Goal: Transaction & Acquisition: Purchase product/service

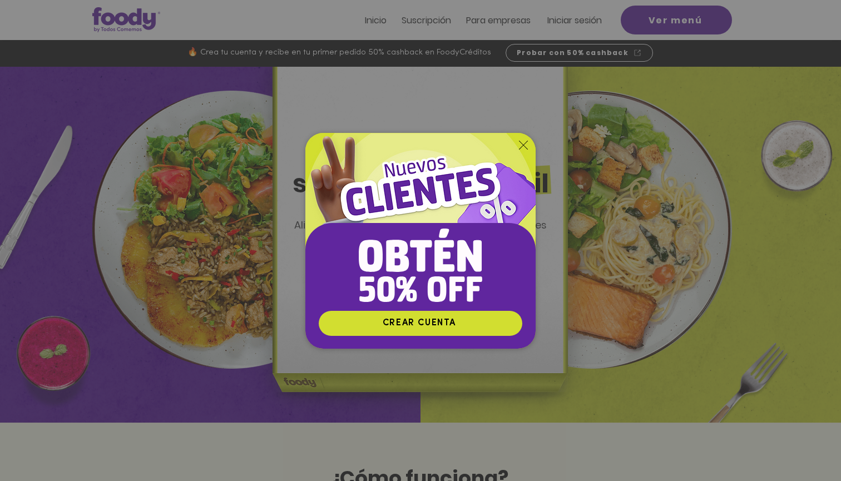
click at [514, 155] on img "Nuevos suscriptores 50% off" at bounding box center [420, 221] width 230 height 177
click at [525, 137] on img "Nuevos suscriptores 50% off" at bounding box center [420, 221] width 230 height 177
click at [523, 147] on icon "Volver al sitio" at bounding box center [523, 145] width 9 height 9
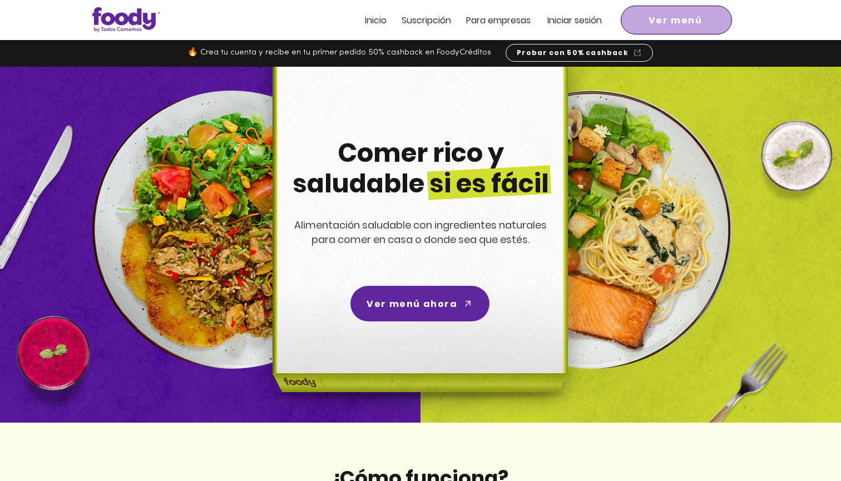
click at [675, 29] on span "Ver menú" at bounding box center [676, 20] width 107 height 24
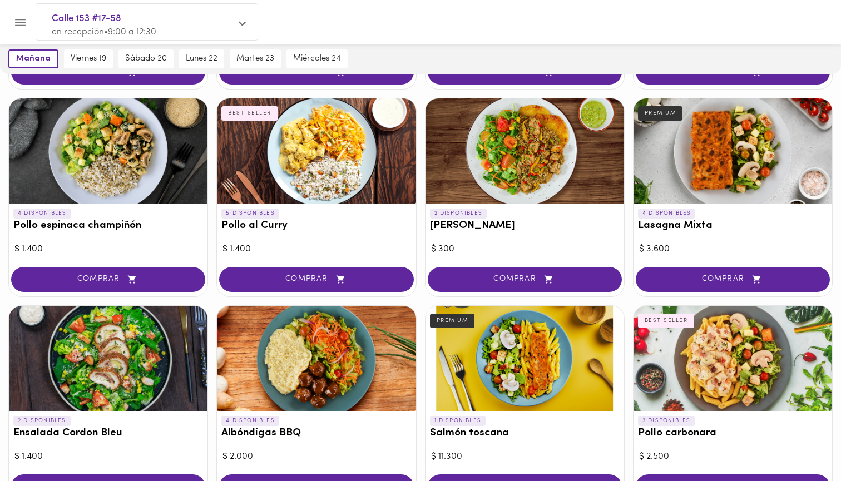
scroll to position [467, 0]
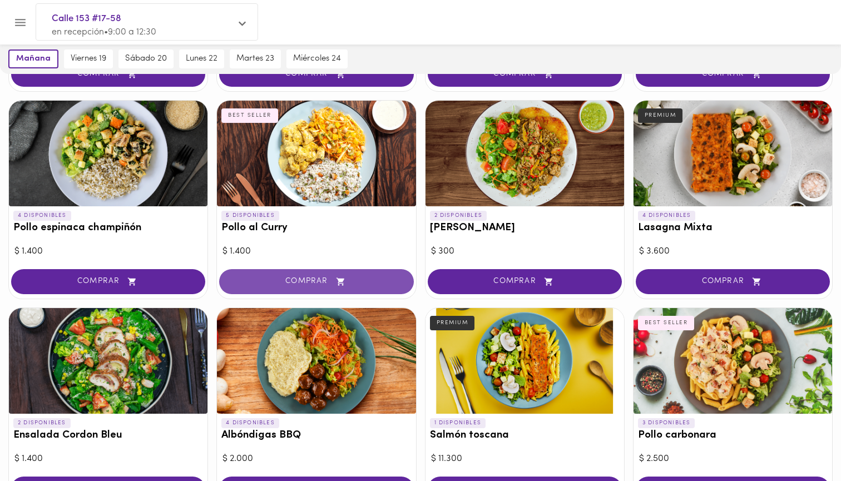
click at [367, 285] on button "COMPRAR" at bounding box center [316, 281] width 194 height 25
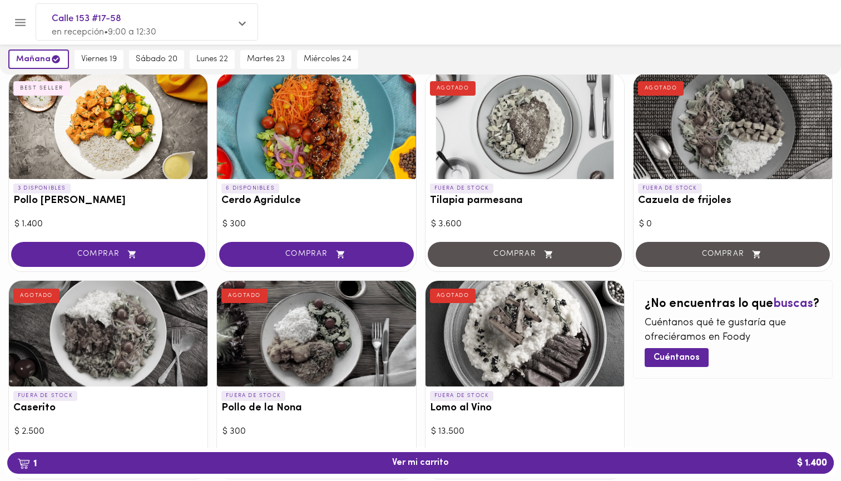
scroll to position [911, 0]
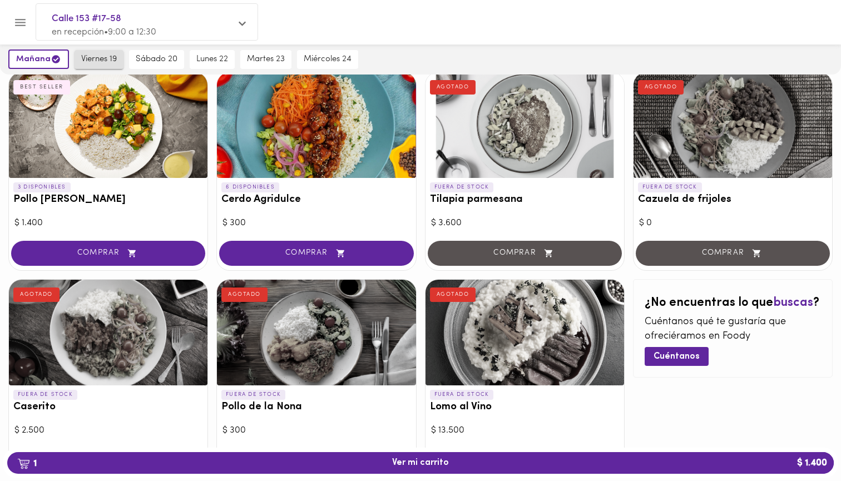
click at [92, 60] on span "viernes 19" at bounding box center [99, 60] width 36 height 10
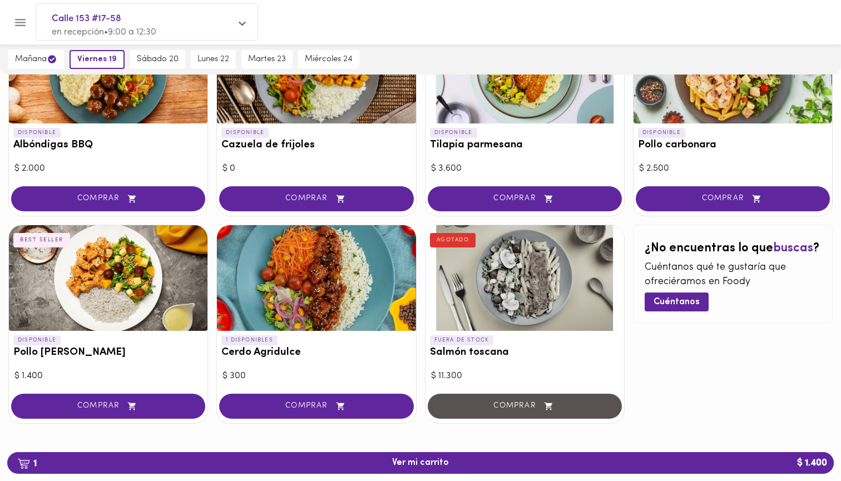
scroll to position [965, 0]
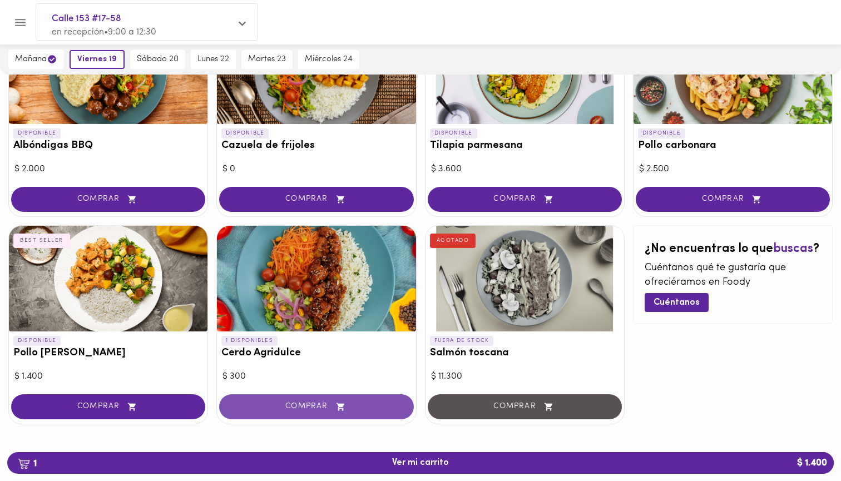
click at [272, 409] on button "COMPRAR" at bounding box center [316, 406] width 194 height 25
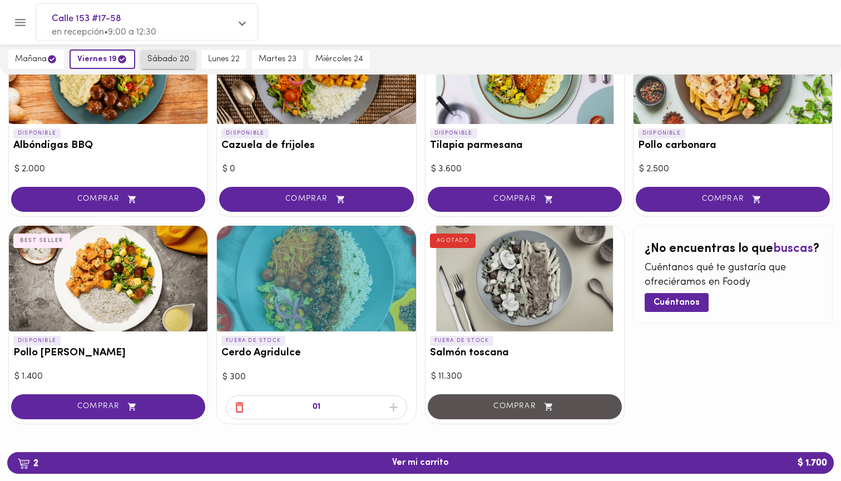
click at [166, 58] on span "sábado 20" at bounding box center [168, 60] width 42 height 10
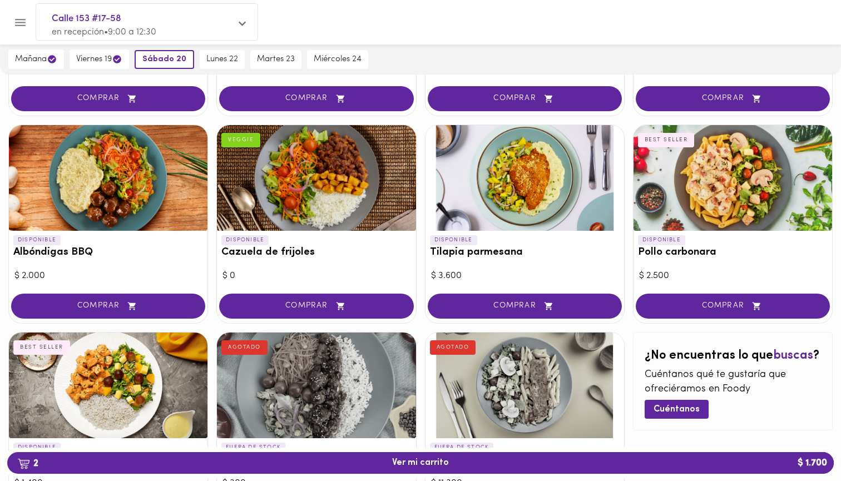
scroll to position [861, 0]
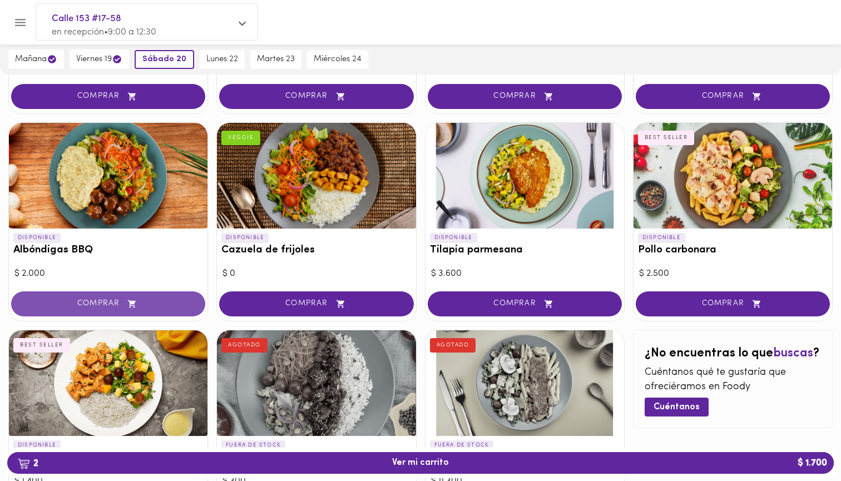
click at [154, 299] on span "COMPRAR" at bounding box center [108, 303] width 166 height 9
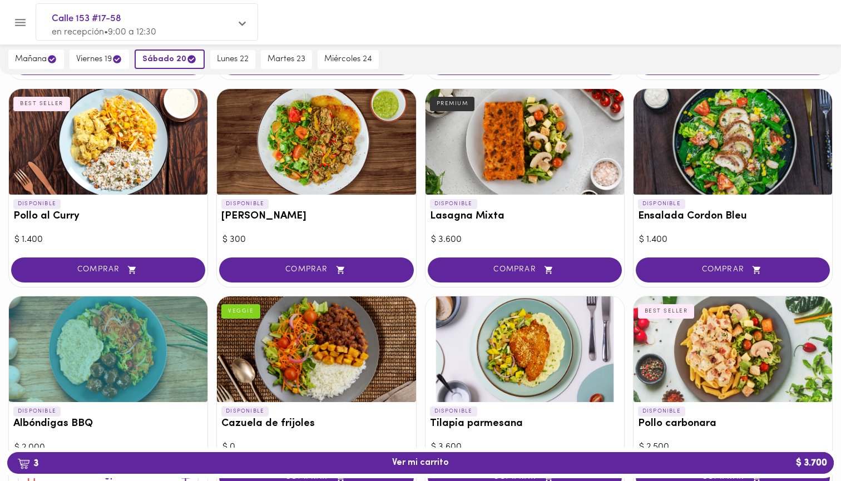
scroll to position [672, 0]
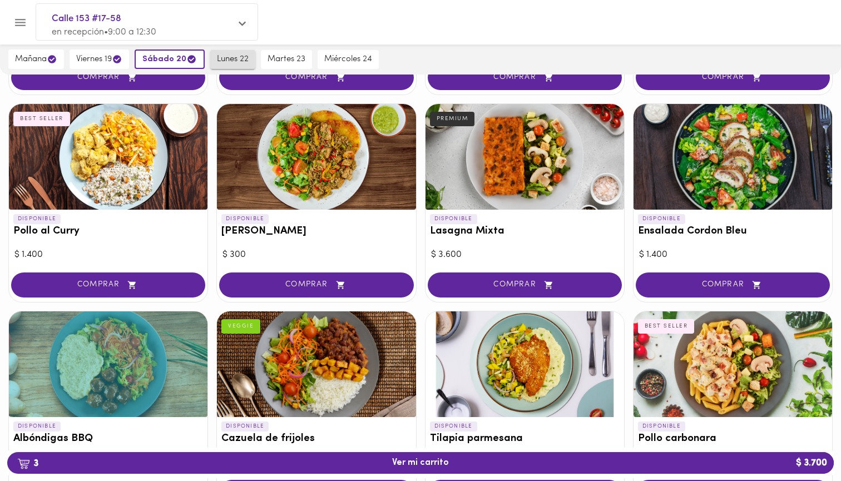
click at [240, 58] on span "lunes 22" at bounding box center [233, 60] width 32 height 10
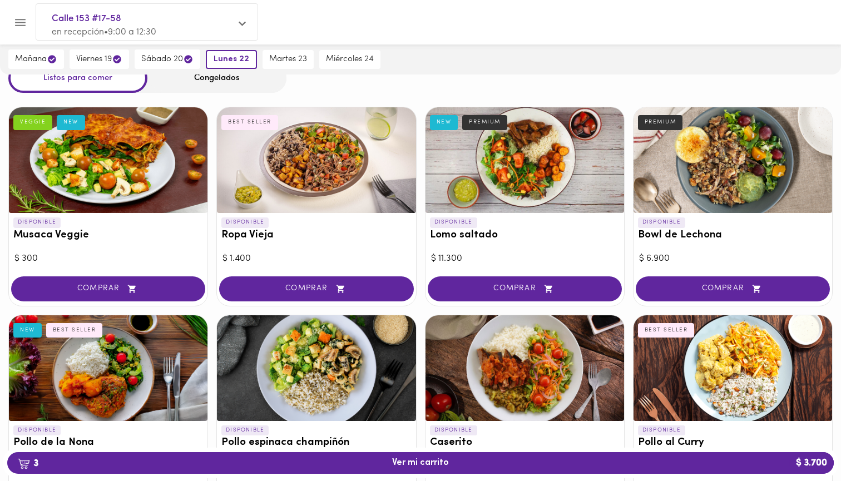
scroll to position [42, 0]
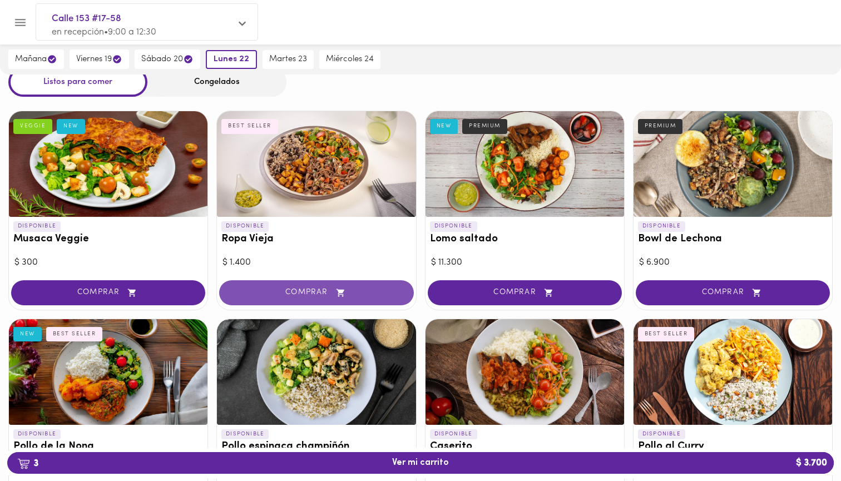
click at [387, 298] on button "COMPRAR" at bounding box center [316, 292] width 194 height 25
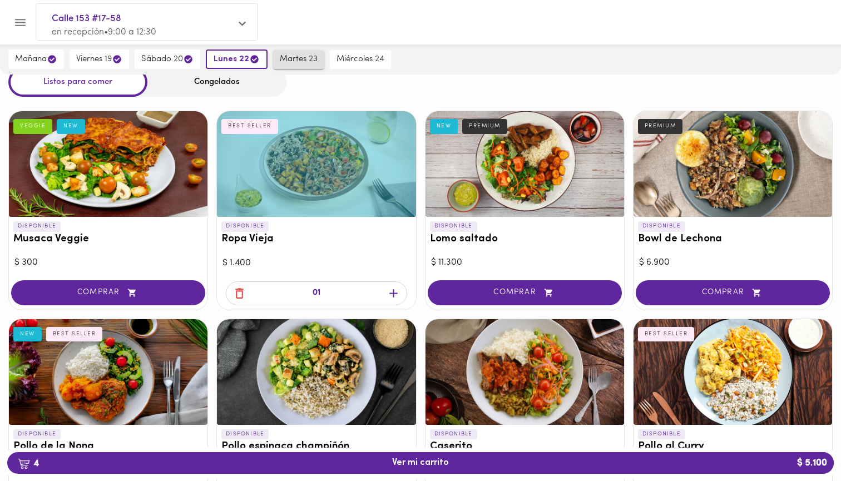
click at [298, 60] on span "martes 23" at bounding box center [299, 60] width 38 height 10
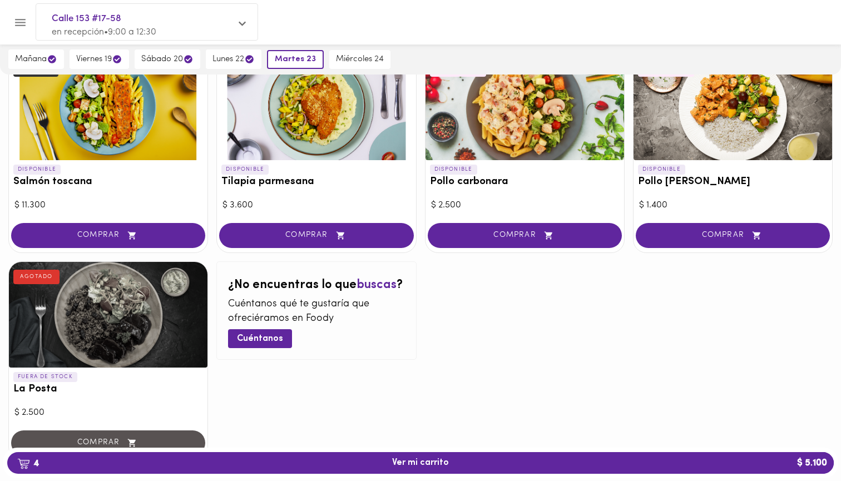
scroll to position [723, 0]
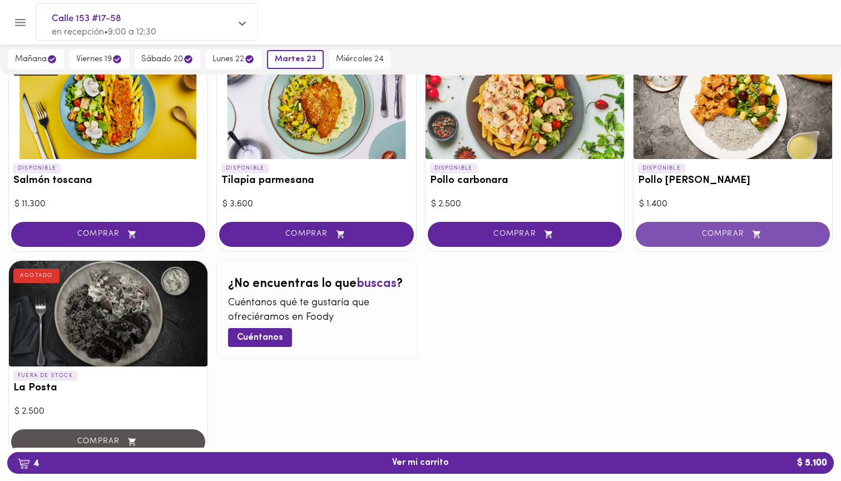
click at [684, 230] on span "COMPRAR" at bounding box center [733, 234] width 166 height 9
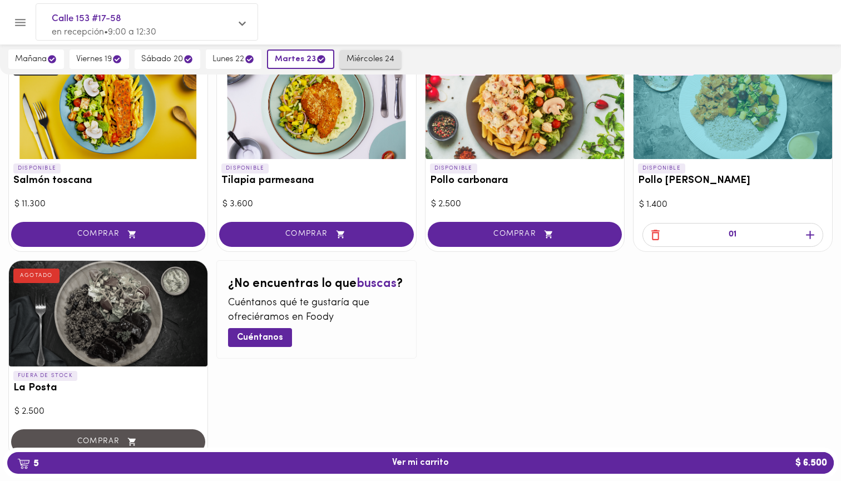
click at [369, 59] on span "miércoles 24" at bounding box center [371, 60] width 48 height 10
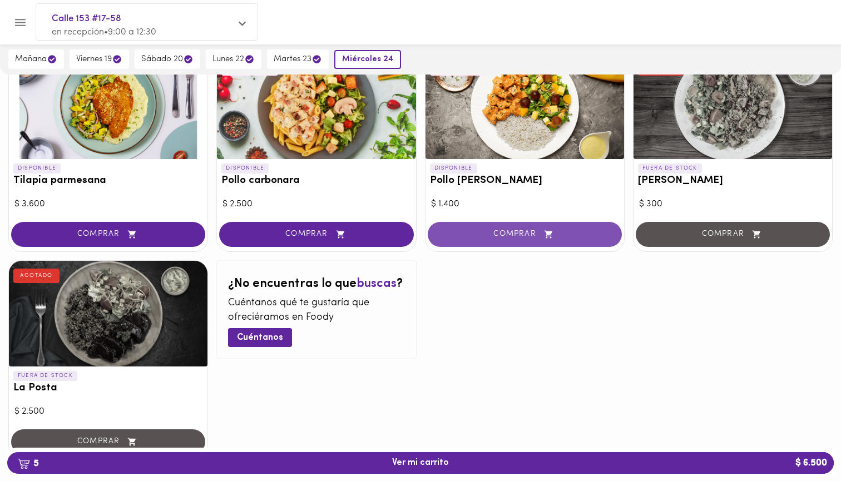
click at [514, 235] on button "COMPRAR" at bounding box center [525, 234] width 194 height 25
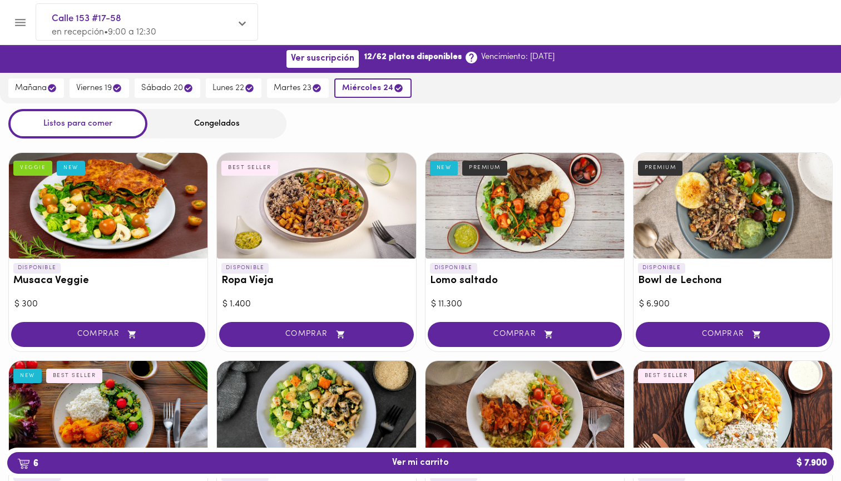
scroll to position [0, 0]
click at [27, 90] on span "mañana" at bounding box center [36, 88] width 42 height 11
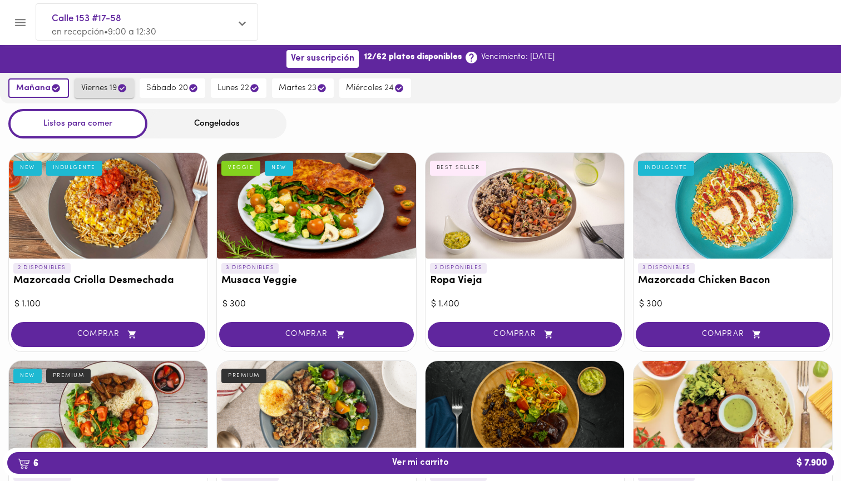
click at [101, 96] on button "viernes 19" at bounding box center [105, 87] width 60 height 19
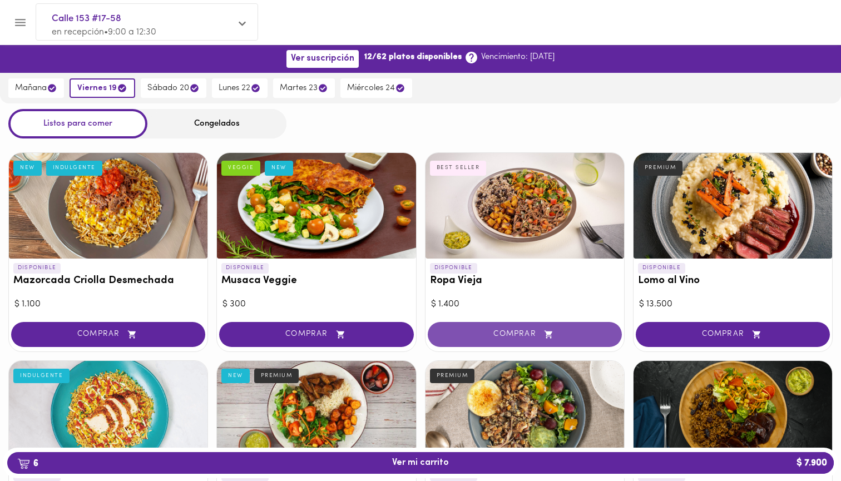
click at [492, 330] on span "COMPRAR" at bounding box center [525, 334] width 166 height 9
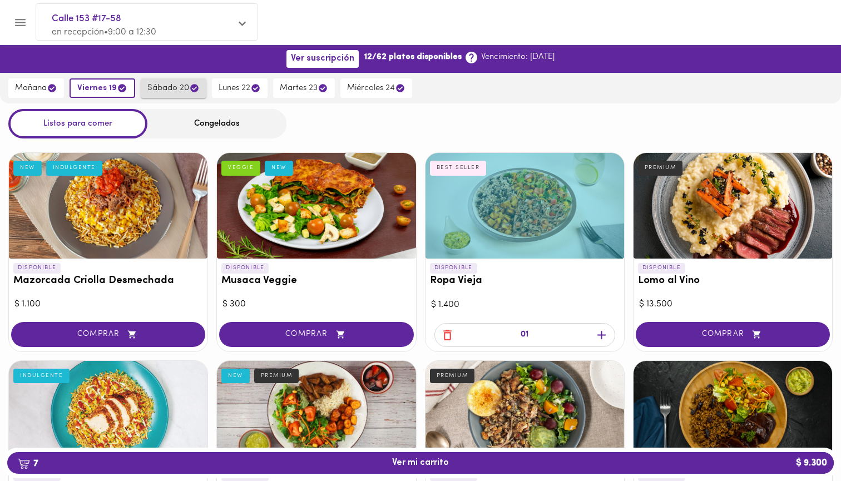
click at [164, 90] on span "sábado 20" at bounding box center [173, 88] width 52 height 11
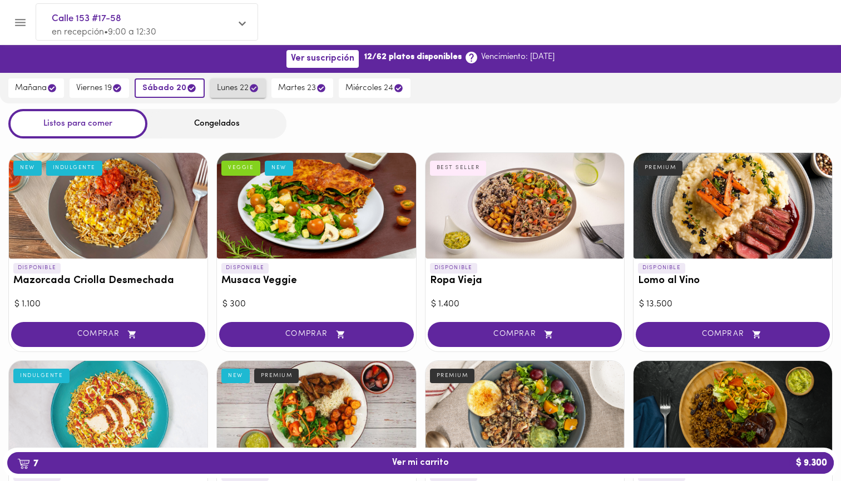
click at [229, 85] on span "lunes 22" at bounding box center [238, 88] width 42 height 11
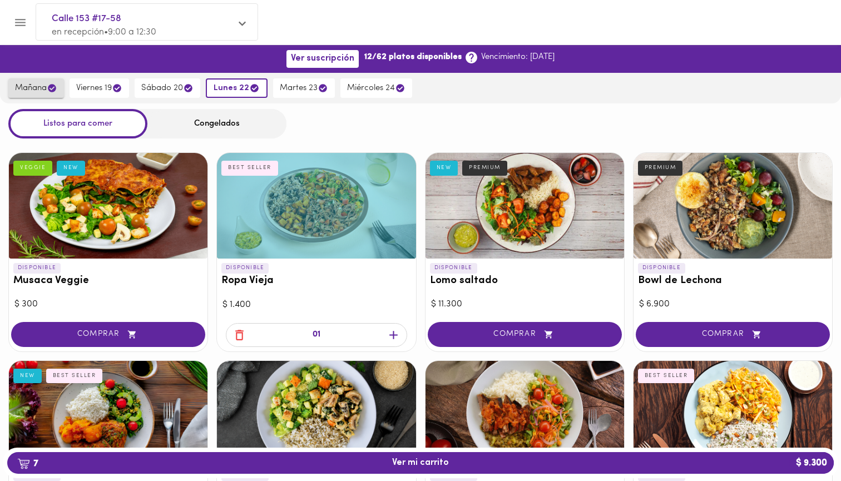
click at [40, 83] on span "mañana" at bounding box center [36, 88] width 42 height 11
